Goal: Submit feedback/report problem

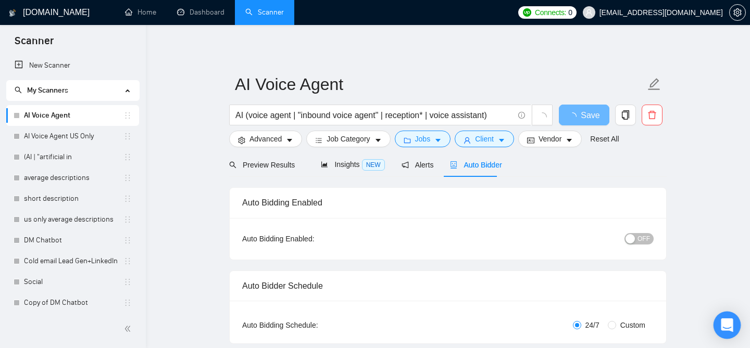
click at [727, 320] on icon "Open Intercom Messenger" at bounding box center [726, 326] width 12 height 14
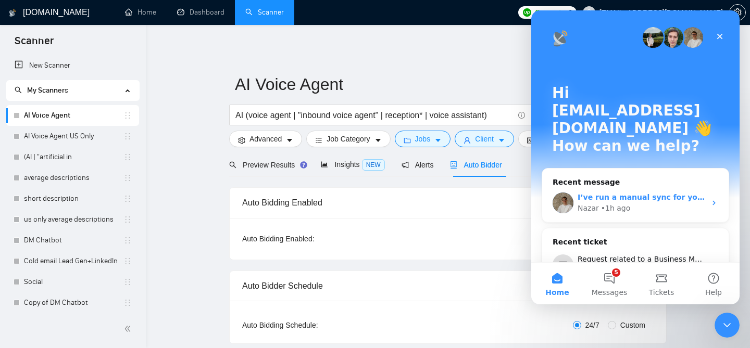
click at [632, 203] on div "Nazar • 1h ago" at bounding box center [641, 208] width 128 height 11
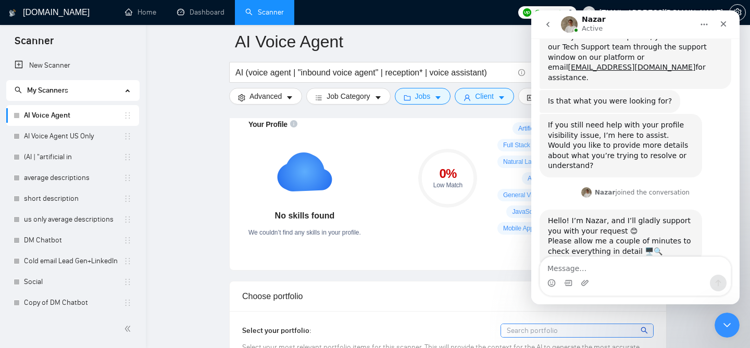
scroll to position [414, 0]
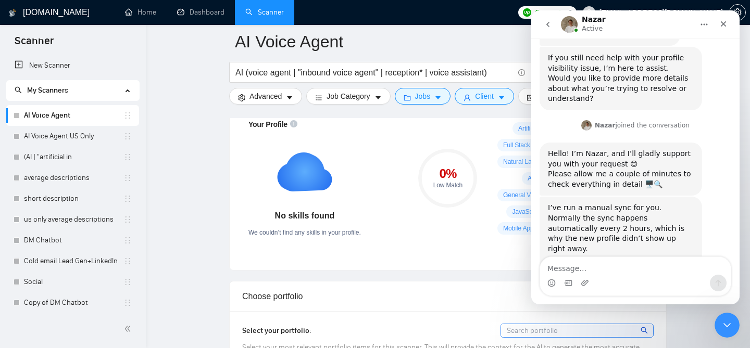
click at [627, 273] on textarea "Message…" at bounding box center [635, 266] width 191 height 18
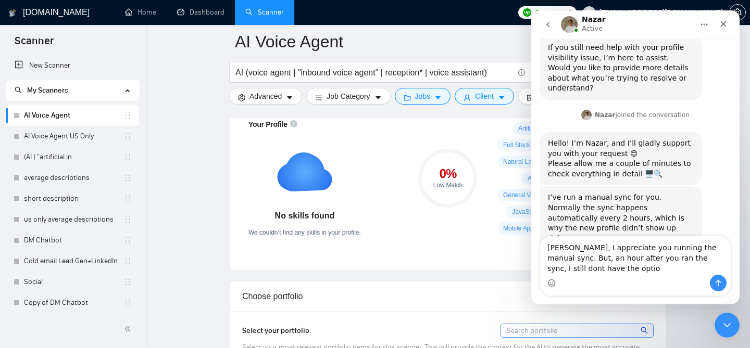
scroll to position [435, 0]
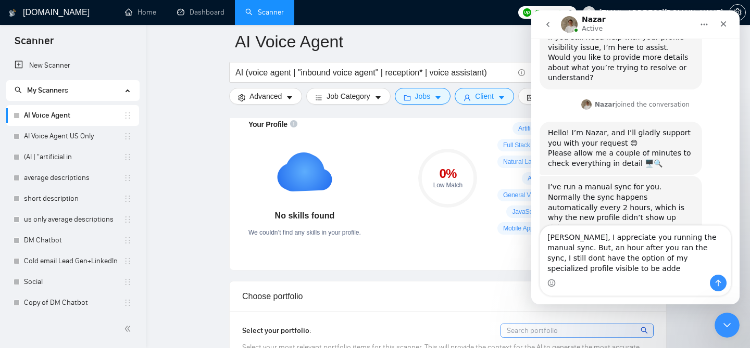
type textarea "[PERSON_NAME], I appreciate you running the manual sync. But, an hour after you…"
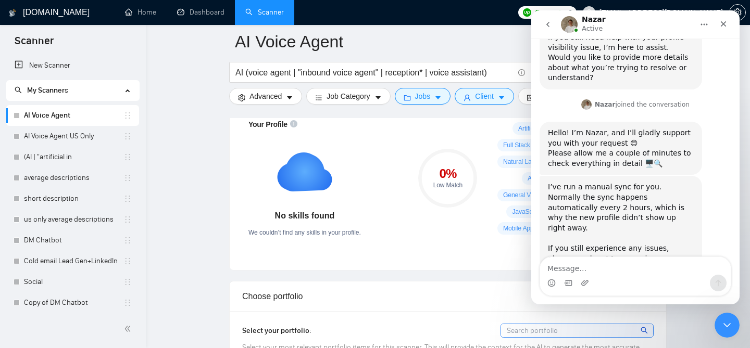
scroll to position [476, 0]
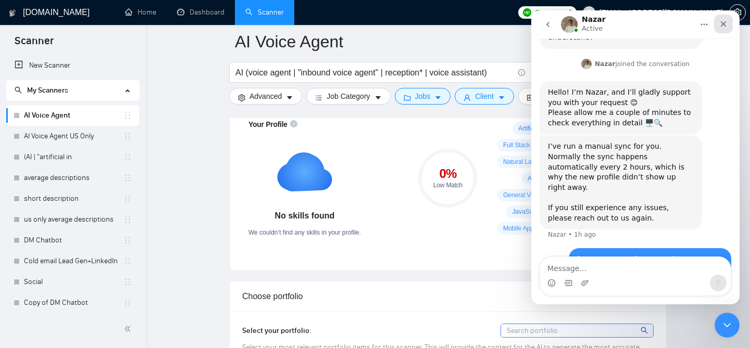
click at [721, 26] on icon "Close" at bounding box center [723, 24] width 6 height 6
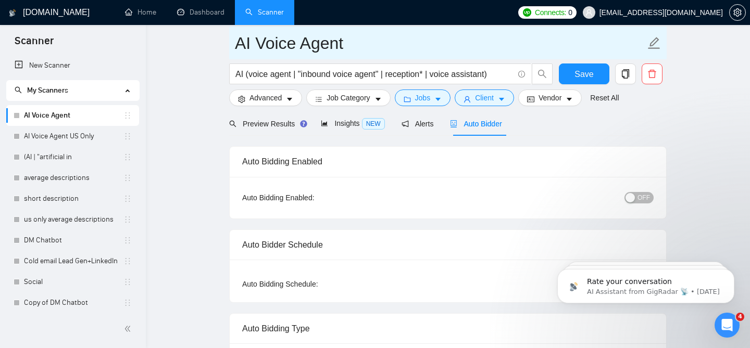
scroll to position [0, 0]
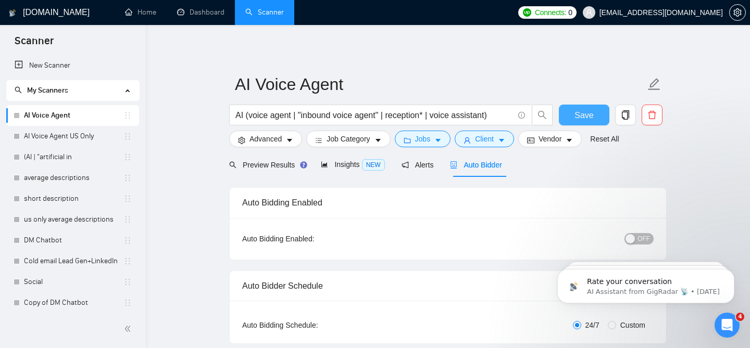
click at [572, 116] on button "Save" at bounding box center [584, 115] width 50 height 21
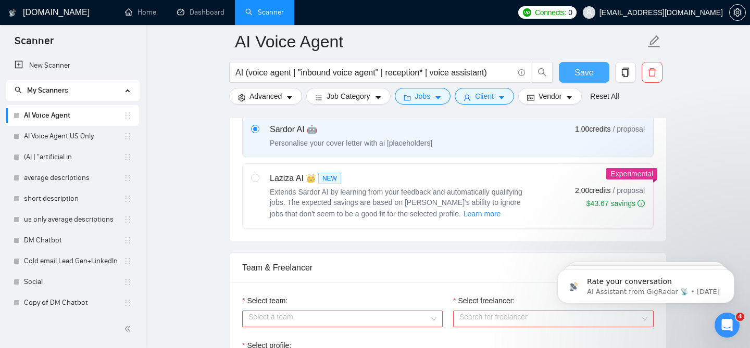
scroll to position [501, 0]
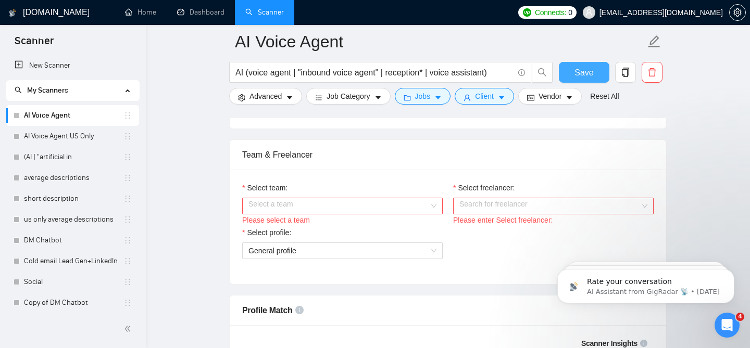
click at [436, 204] on div "Select a team" at bounding box center [342, 206] width 200 height 17
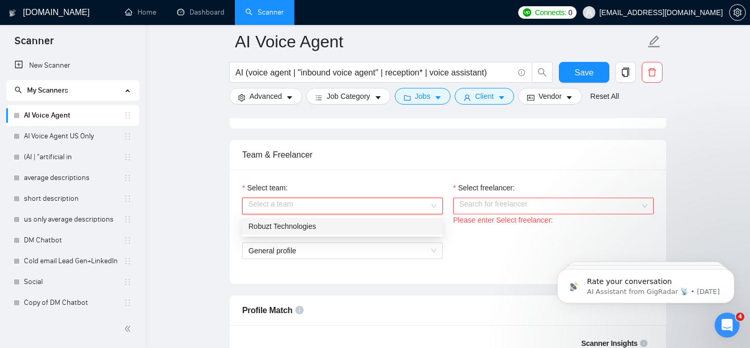
click at [413, 221] on div "Robuzt Technologies" at bounding box center [342, 226] width 188 height 11
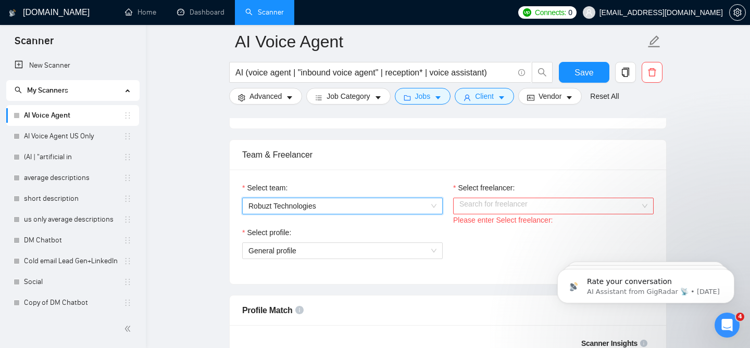
click at [480, 209] on input "Select freelancer:" at bounding box center [549, 206] width 181 height 16
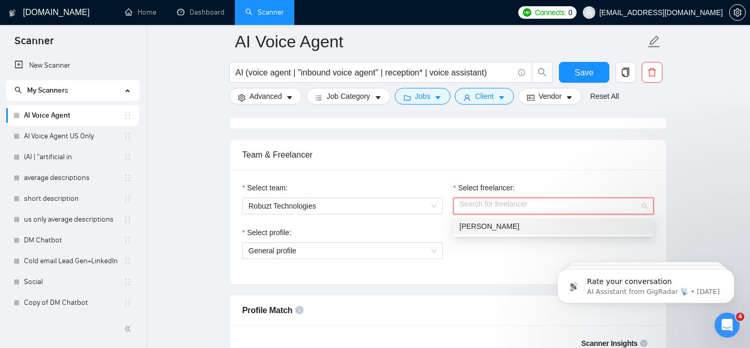
click at [480, 226] on span "[PERSON_NAME]" at bounding box center [489, 226] width 60 height 8
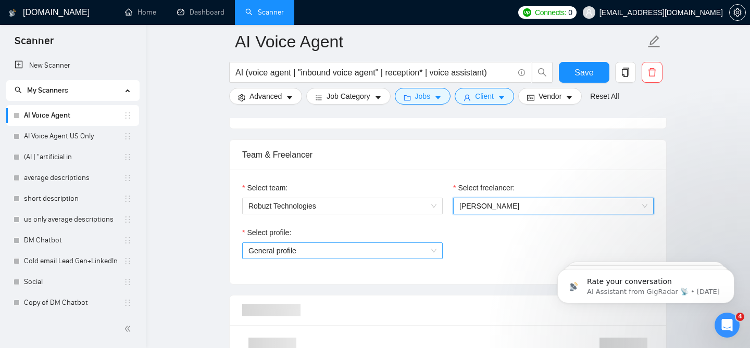
drag, startPoint x: 371, startPoint y: 250, endPoint x: 378, endPoint y: 252, distance: 8.1
click at [371, 250] on span "General profile" at bounding box center [342, 251] width 188 height 16
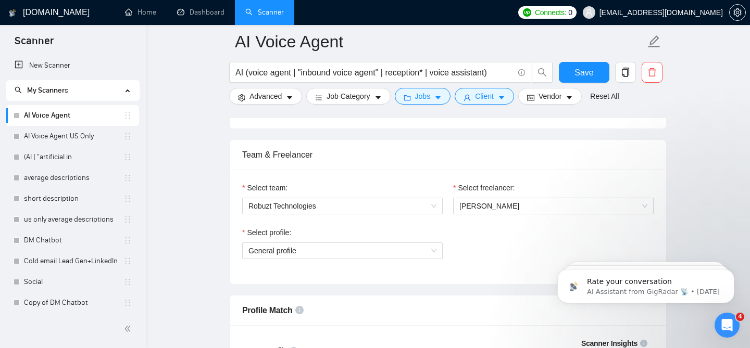
click at [463, 248] on div "Select profile: General profile" at bounding box center [448, 249] width 422 height 45
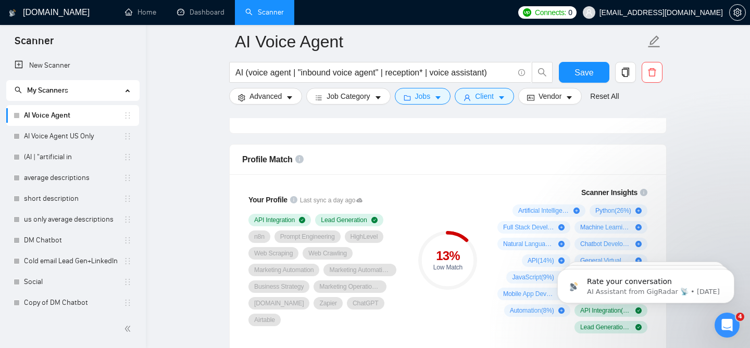
scroll to position [655, 0]
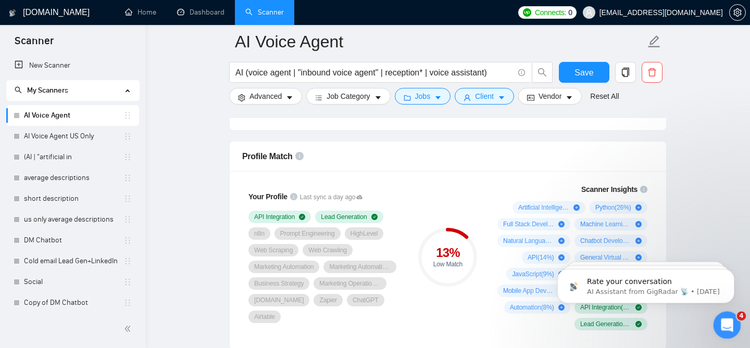
click at [726, 322] on icon "Open Intercom Messenger" at bounding box center [724, 324] width 7 height 8
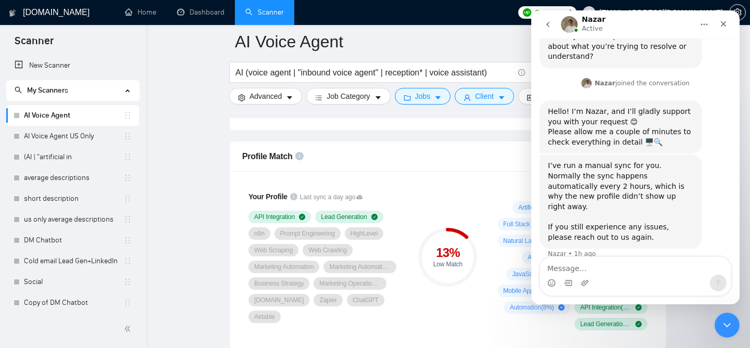
scroll to position [476, 0]
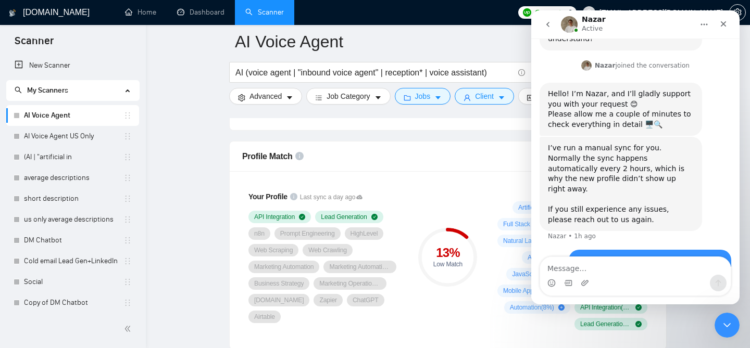
click at [622, 275] on div "Intercom messenger" at bounding box center [635, 283] width 191 height 17
click at [610, 266] on textarea "Message…" at bounding box center [635, 266] width 191 height 18
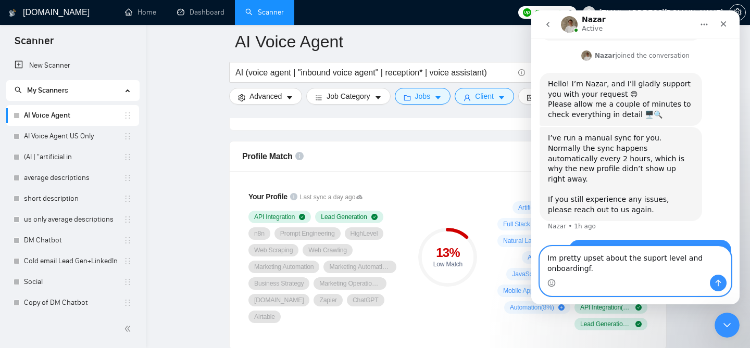
scroll to position [486, 0]
click at [643, 258] on textarea "Im pretty upset about the suport level and onboardingf." at bounding box center [635, 261] width 191 height 28
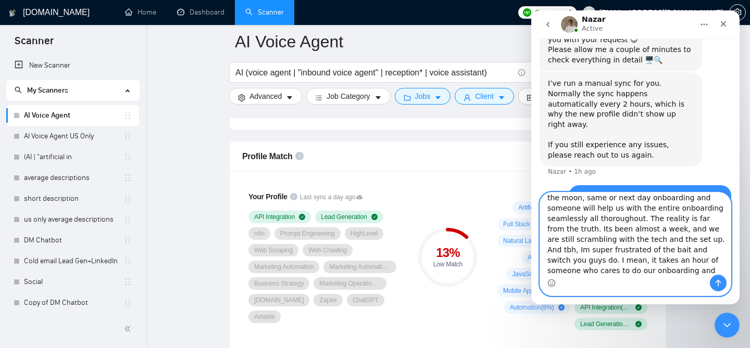
scroll to position [37, 0]
type textarea "Im pretty upset about the support level and onboarding. On the sales call, we w…"
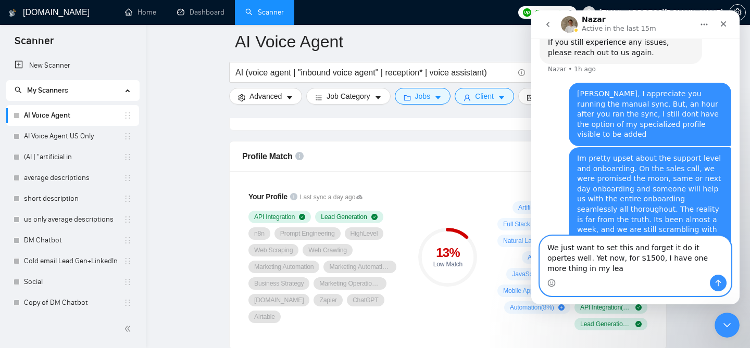
scroll to position [653, 0]
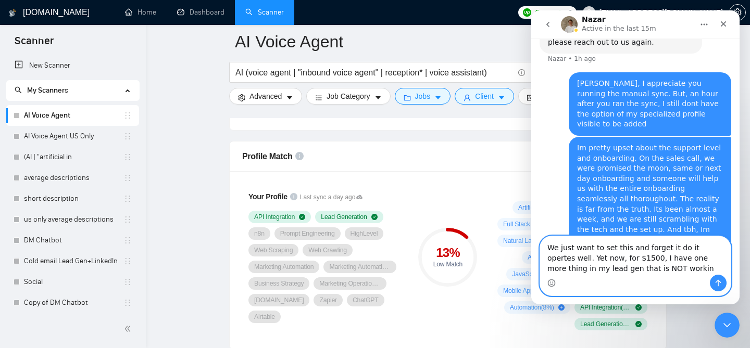
type textarea "We just want to set this and forget it do it opertes well. Yet now, for $1500, …"
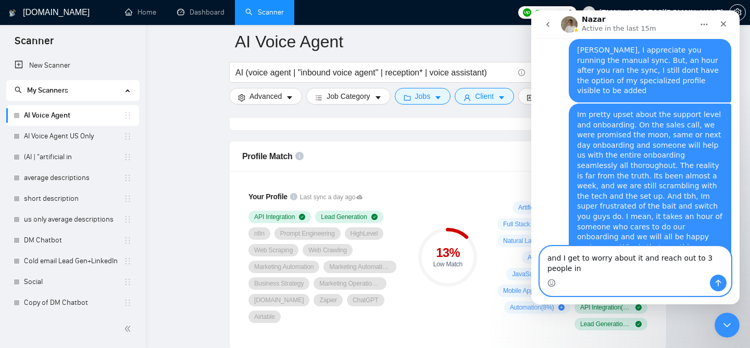
scroll to position [697, 0]
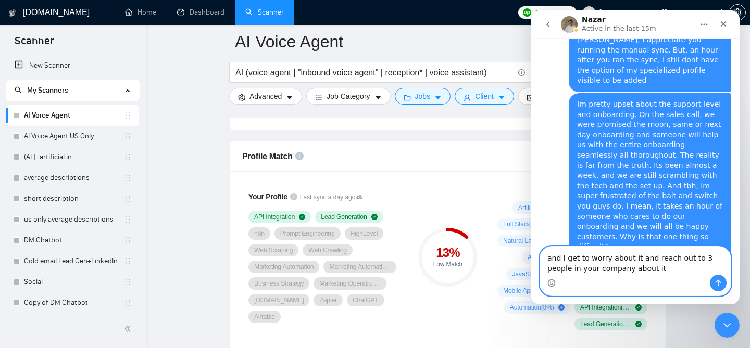
type textarea "and I get to worry about it and reach out to 3 people in your company about it."
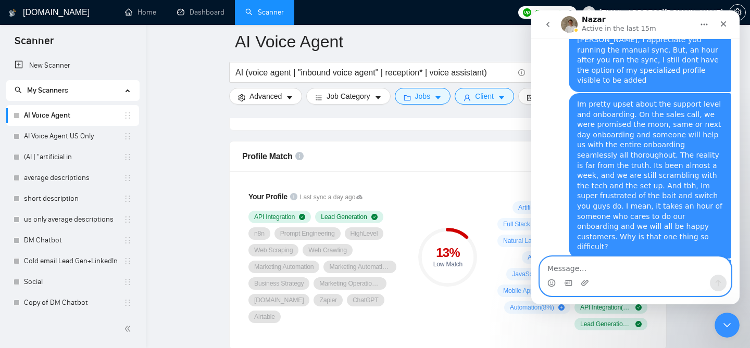
scroll to position [720, 0]
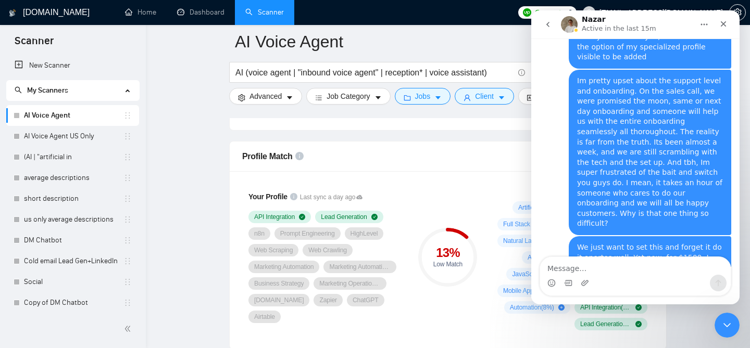
click at [415, 146] on div "Profile Match" at bounding box center [447, 157] width 411 height 30
drag, startPoint x: 723, startPoint y: 24, endPoint x: 1254, endPoint y: 35, distance: 531.0
click at [723, 24] on icon "Close" at bounding box center [723, 24] width 6 height 6
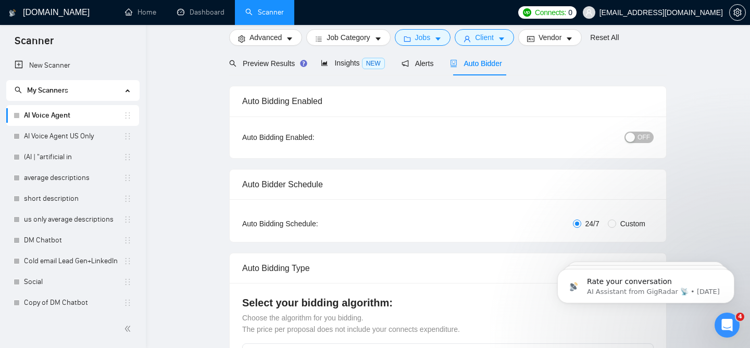
scroll to position [0, 0]
